Goal: Find specific page/section: Find specific page/section

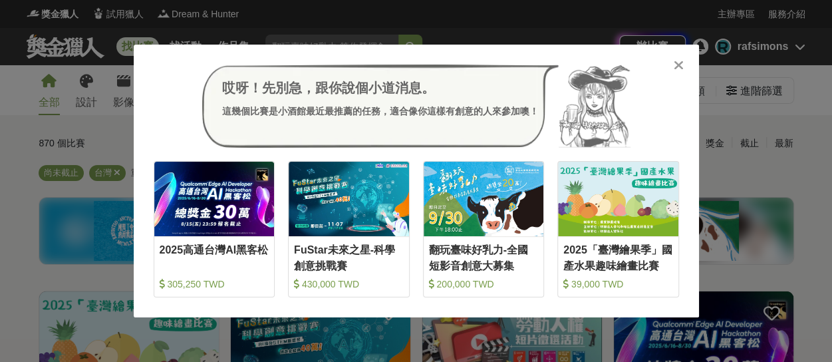
click at [681, 68] on icon at bounding box center [678, 64] width 10 height 13
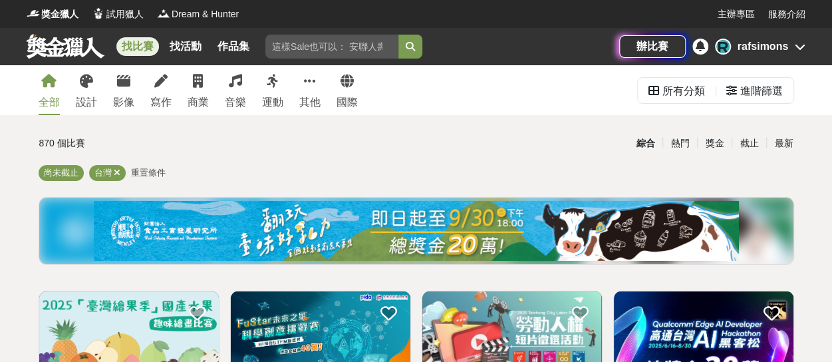
click at [354, 47] on input "search" at bounding box center [331, 47] width 133 height 24
type input "鍾"
click at [154, 83] on icon at bounding box center [160, 80] width 13 height 13
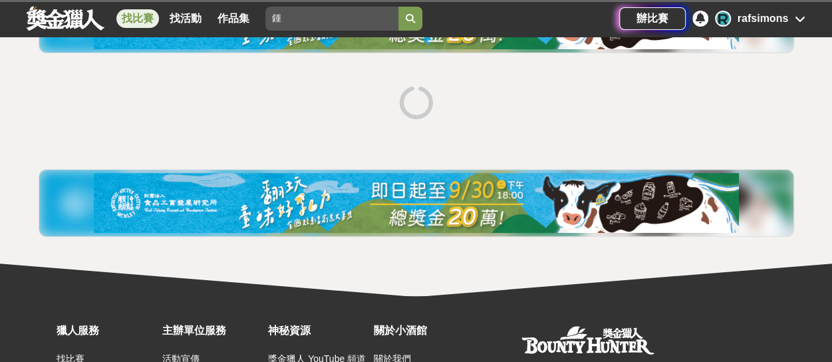
scroll to position [199, 0]
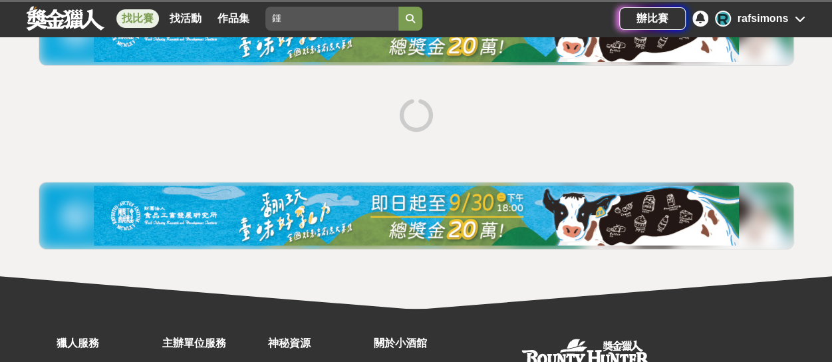
click at [536, 112] on div at bounding box center [416, 117] width 766 height 50
click at [788, 21] on div "R rafsimons" at bounding box center [760, 19] width 90 height 16
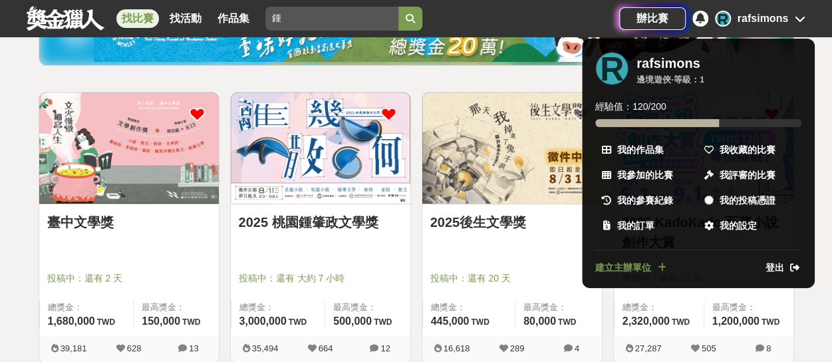
click at [315, 146] on div at bounding box center [416, 181] width 832 height 362
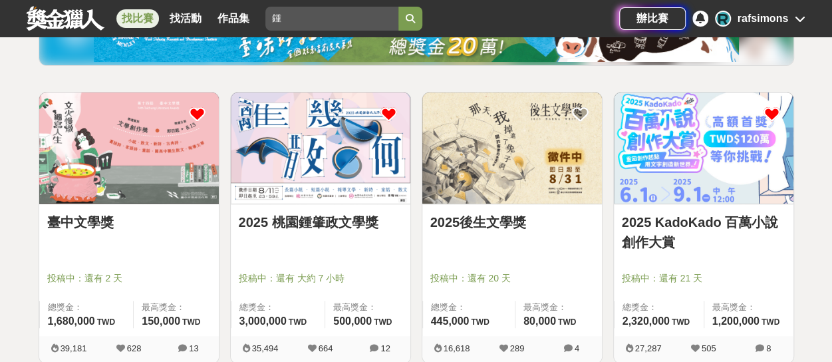
click at [312, 146] on img at bounding box center [320, 147] width 179 height 111
